Goal: Task Accomplishment & Management: Use online tool/utility

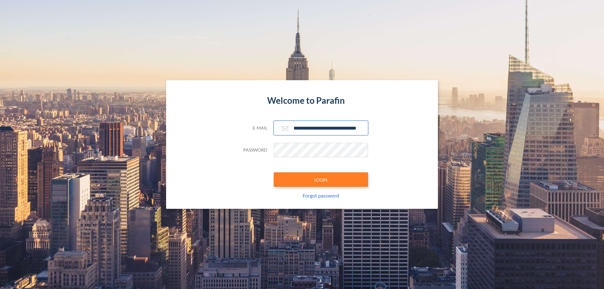
type input "**********"
click at [321, 179] on button "LOGIN" at bounding box center [320, 179] width 94 height 14
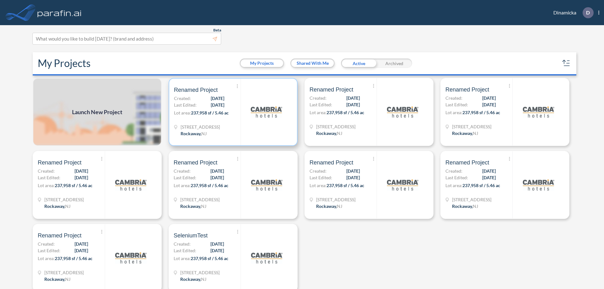
scroll to position [2, 0]
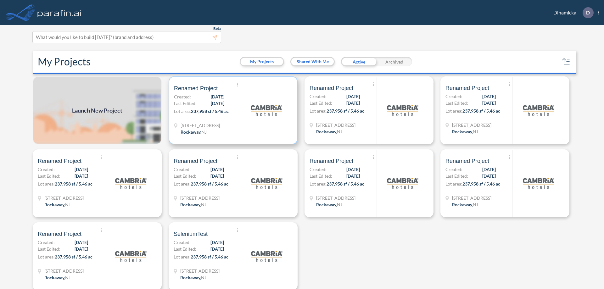
click at [232, 110] on p "Lot area: 237,958 sf / 5.46 ac" at bounding box center [207, 112] width 67 height 9
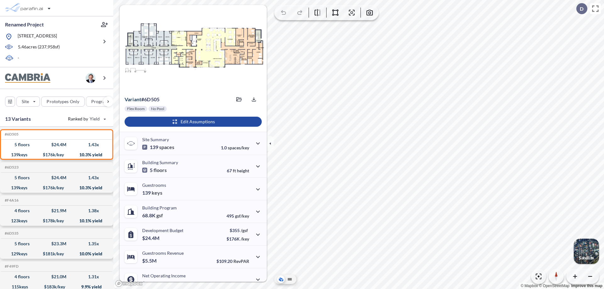
scroll to position [32, 0]
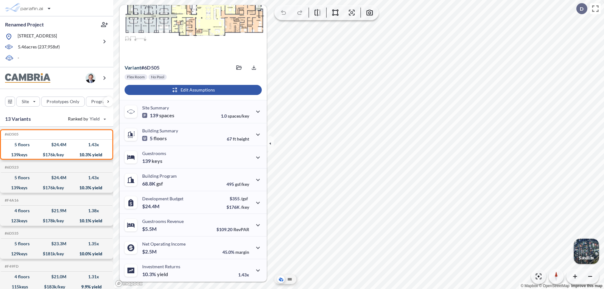
click at [192, 90] on div "button" at bounding box center [192, 90] width 137 height 10
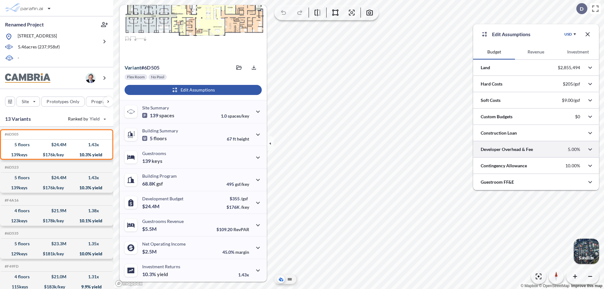
click at [536, 149] on div at bounding box center [536, 149] width 126 height 16
